Goal: Task Accomplishment & Management: Manage account settings

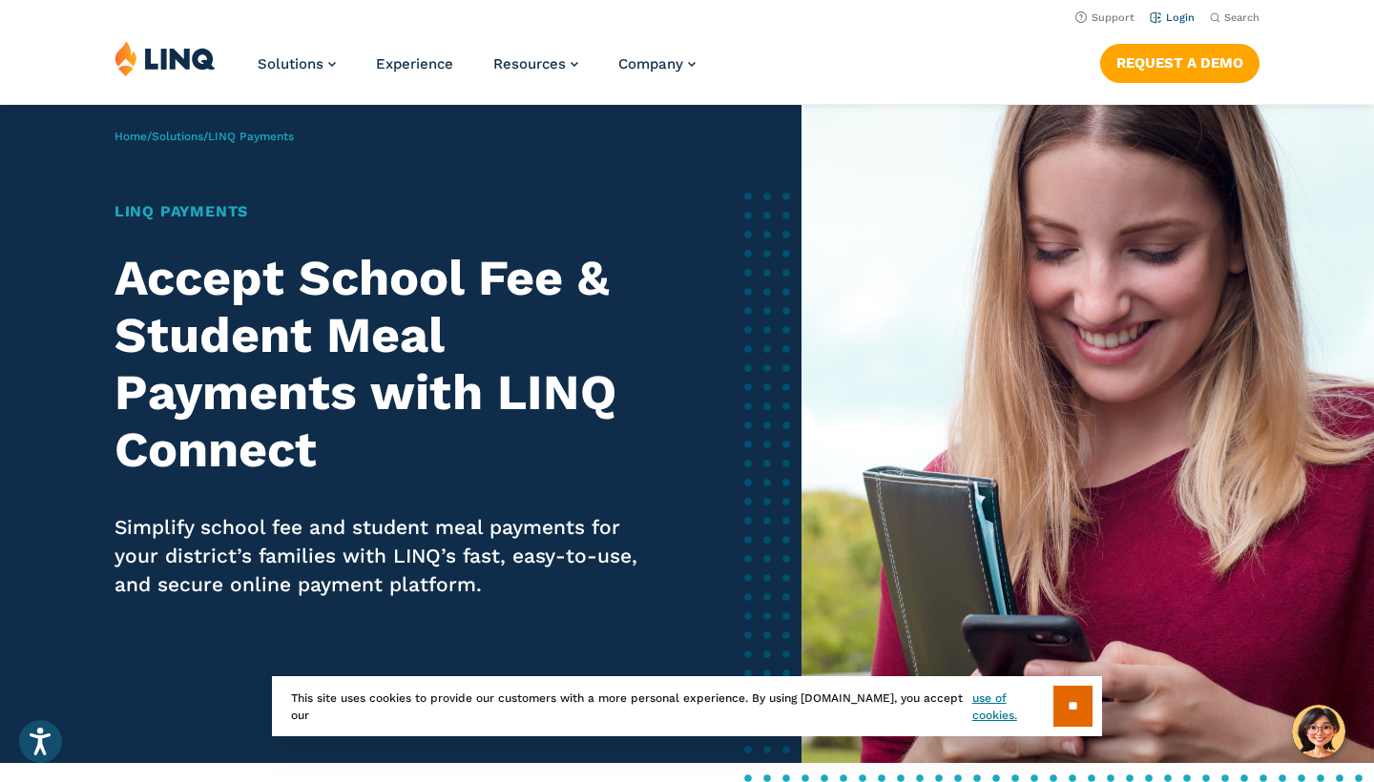
click at [1188, 14] on link "Login" at bounding box center [1171, 17] width 45 height 12
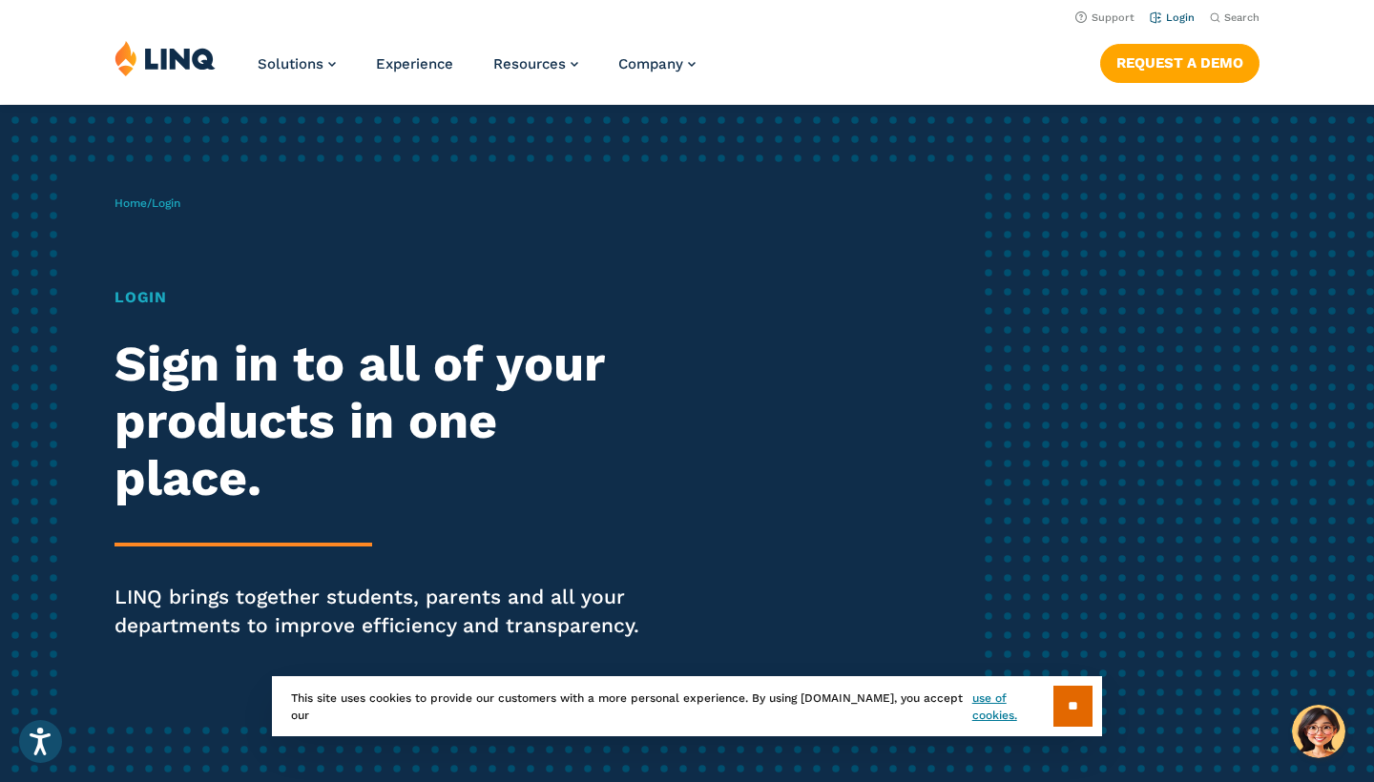
click at [1176, 16] on link "Login" at bounding box center [1171, 17] width 45 height 12
click at [125, 300] on h1 "Login" at bounding box center [378, 297] width 529 height 23
click at [186, 420] on h2 "Sign in to all of your products in one place." at bounding box center [378, 421] width 529 height 171
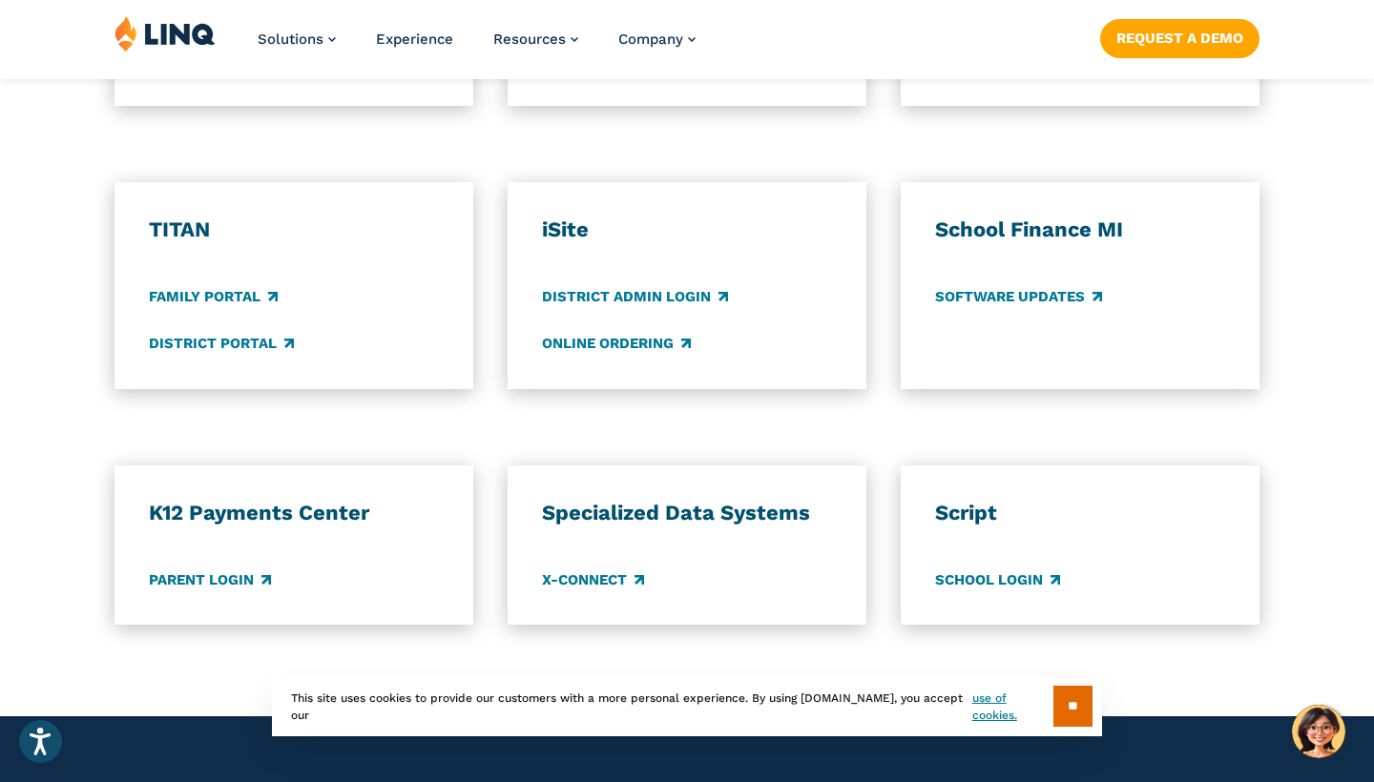
scroll to position [1417, 0]
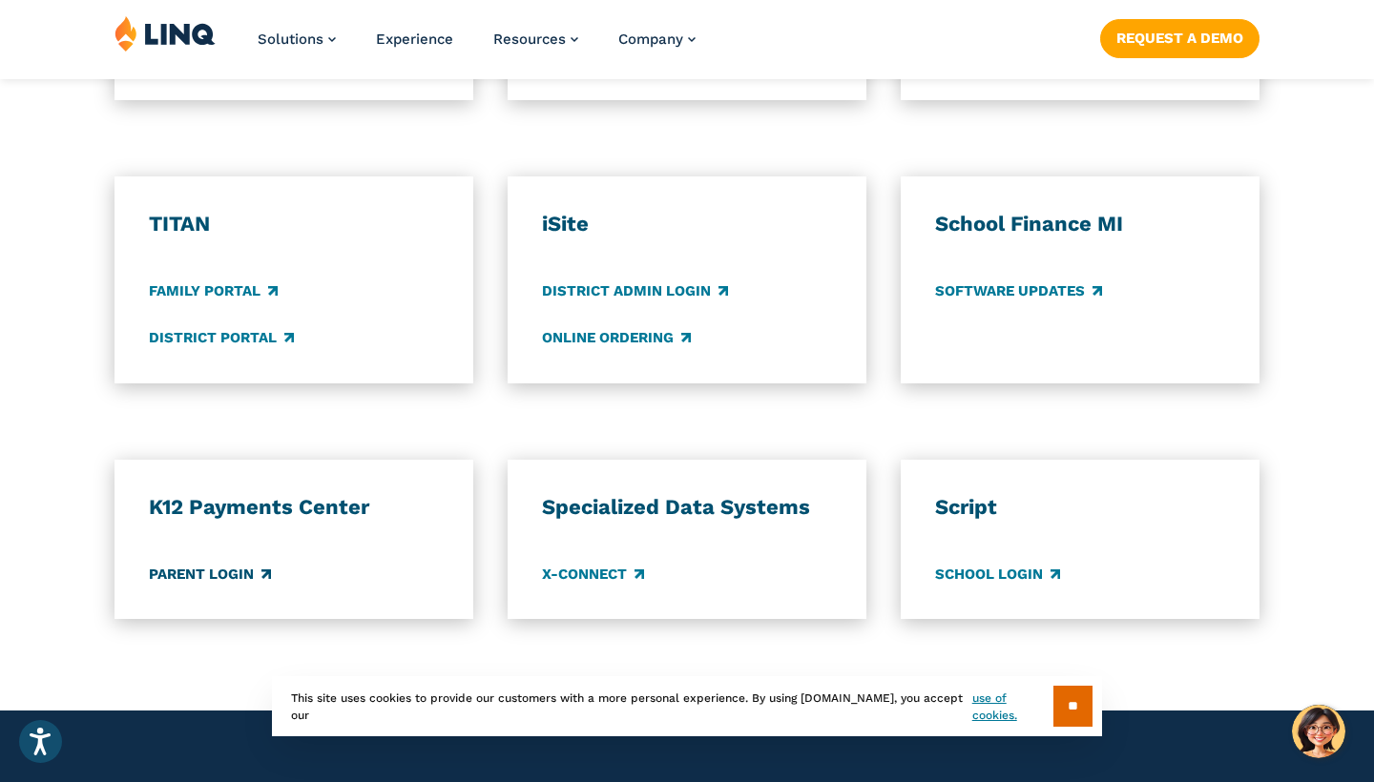
click at [201, 569] on link "Parent Login" at bounding box center [210, 574] width 122 height 21
